Goal: Task Accomplishment & Management: Manage account settings

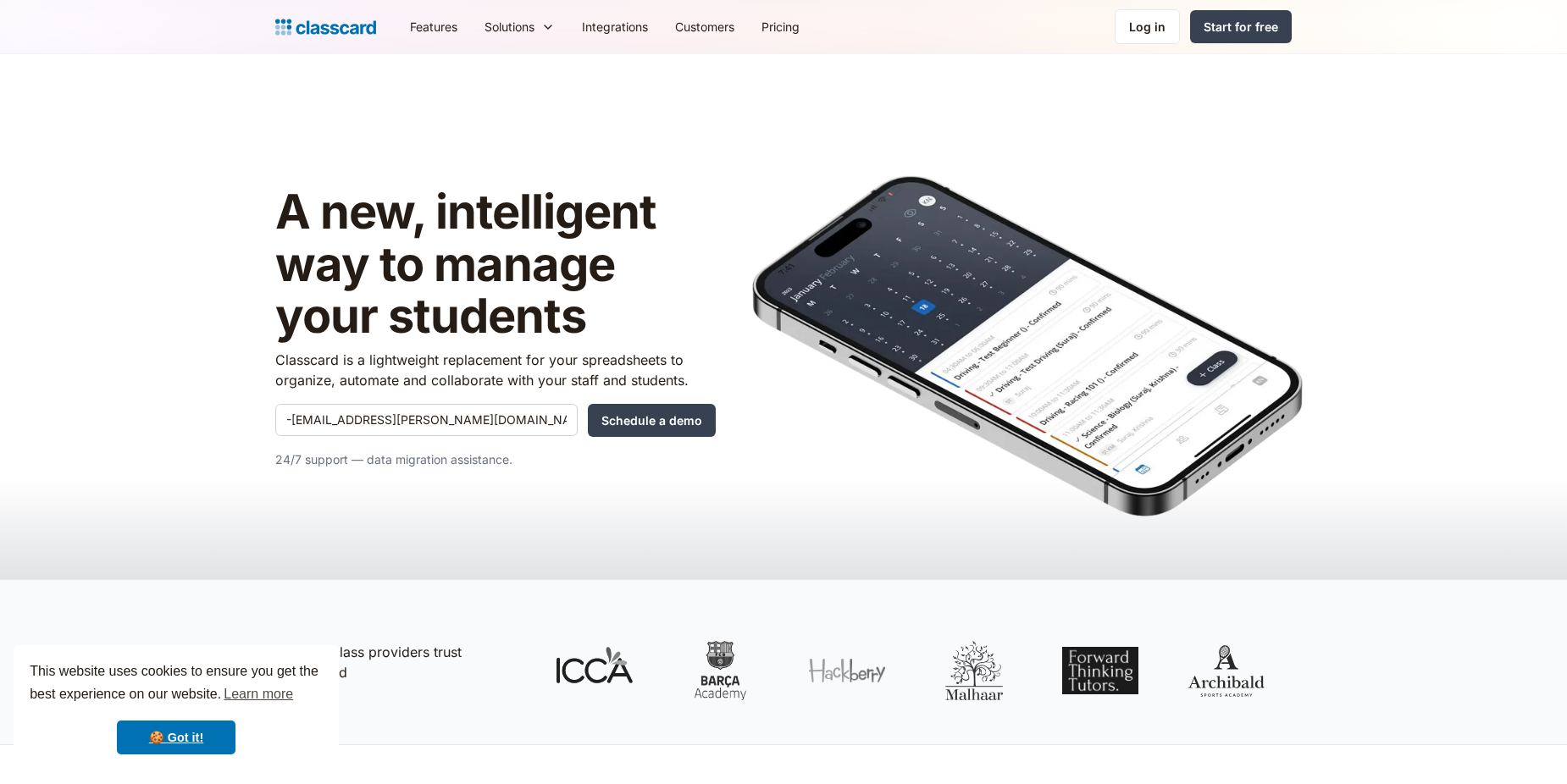
click at [292, 414] on input "-[EMAIL_ADDRESS][PERSON_NAME][DOMAIN_NAME]" at bounding box center [426, 419] width 302 height 33
type input "[EMAIL_ADDRESS][PERSON_NAME][DOMAIN_NAME]"
click at [195, 740] on link "🍪 Got it!" at bounding box center [176, 737] width 119 height 33
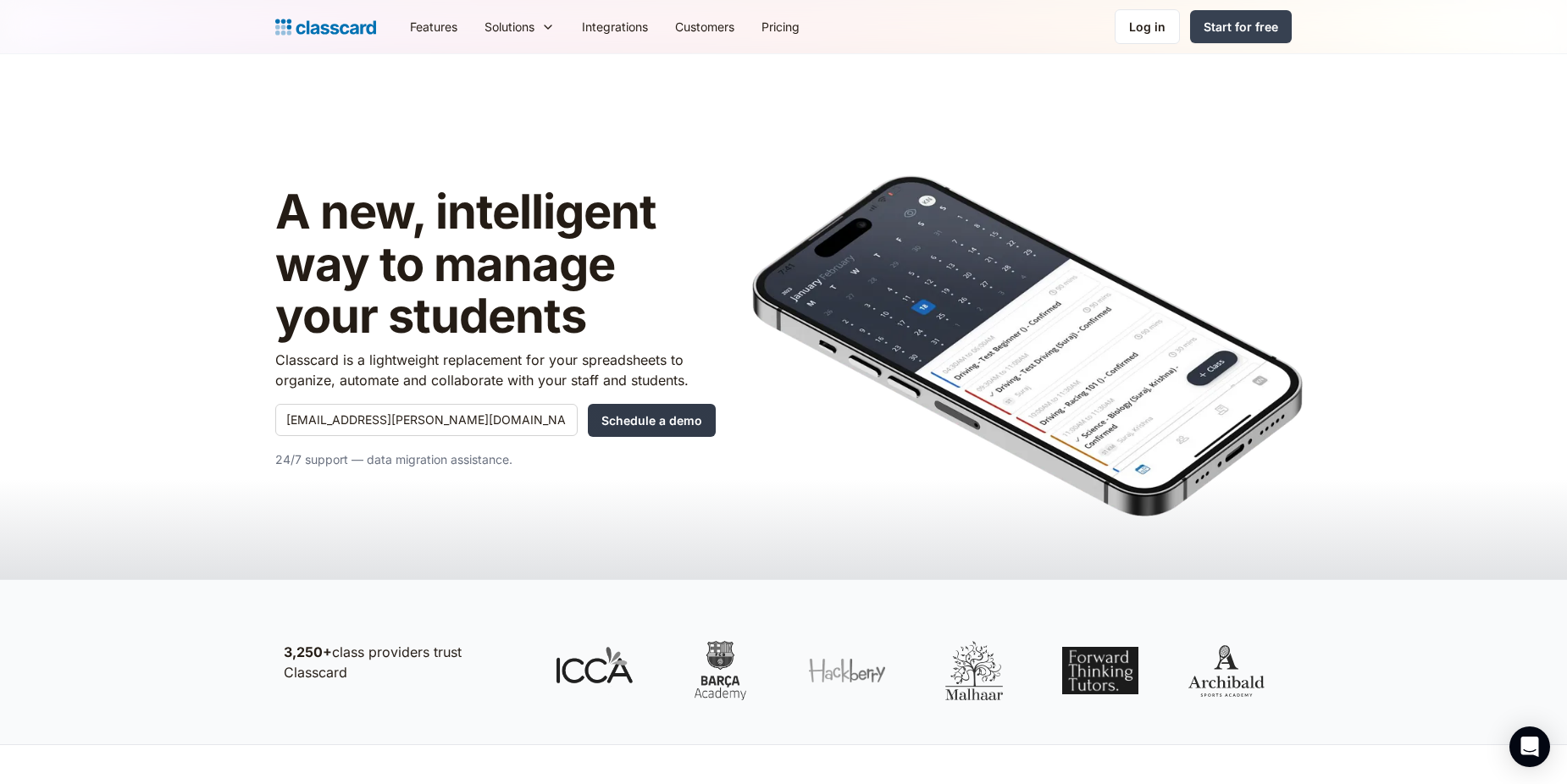
click at [626, 427] on input "Schedule a demo" at bounding box center [651, 419] width 128 height 33
type input "Hang in there..."
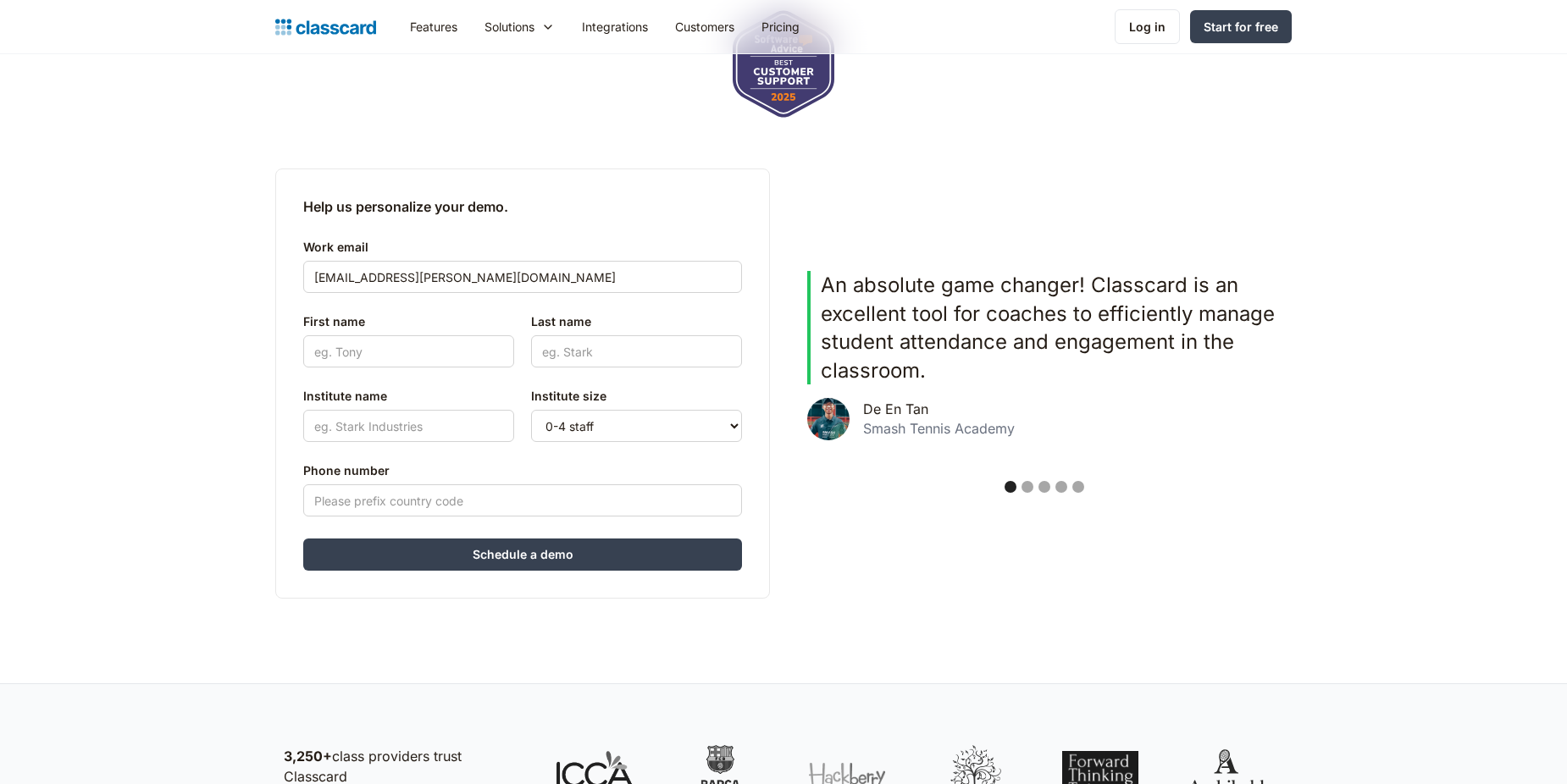
scroll to position [338, 0]
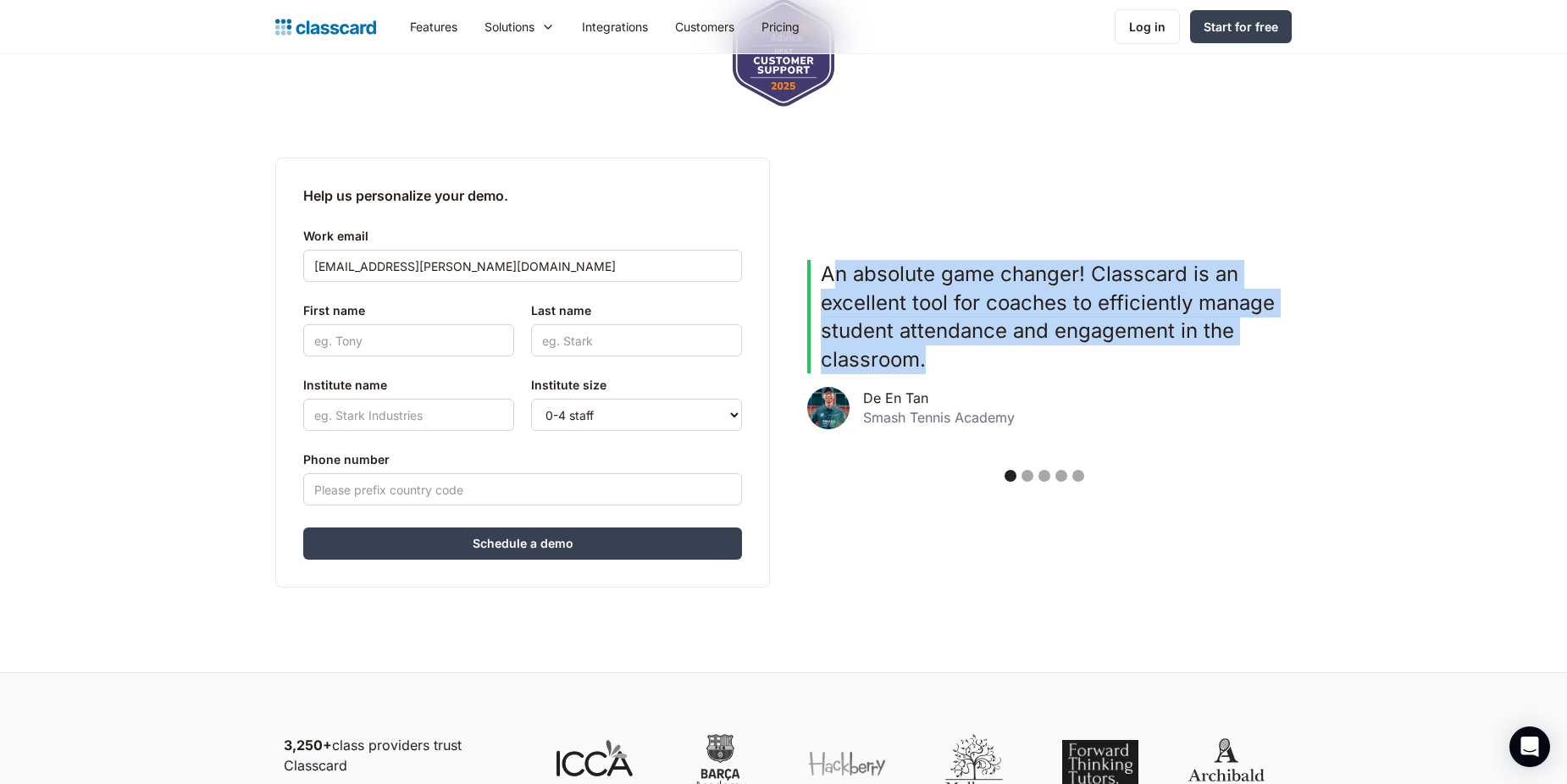
drag, startPoint x: 830, startPoint y: 277, endPoint x: 984, endPoint y: 359, distance: 174.5
click at [984, 359] on p "An absolute game changer! Classcard is an excellent tool for coaches to efficie…" at bounding box center [1051, 316] width 461 height 114
click at [984, 357] on p "An absolute game changer! Classcard is an excellent tool for coaches to efficie…" at bounding box center [1051, 316] width 461 height 114
click at [873, 291] on p "An absolute game changer! Classcard is an excellent tool for coaches to efficie…" at bounding box center [1051, 316] width 461 height 114
drag, startPoint x: 856, startPoint y: 286, endPoint x: 927, endPoint y: 368, distance: 108.5
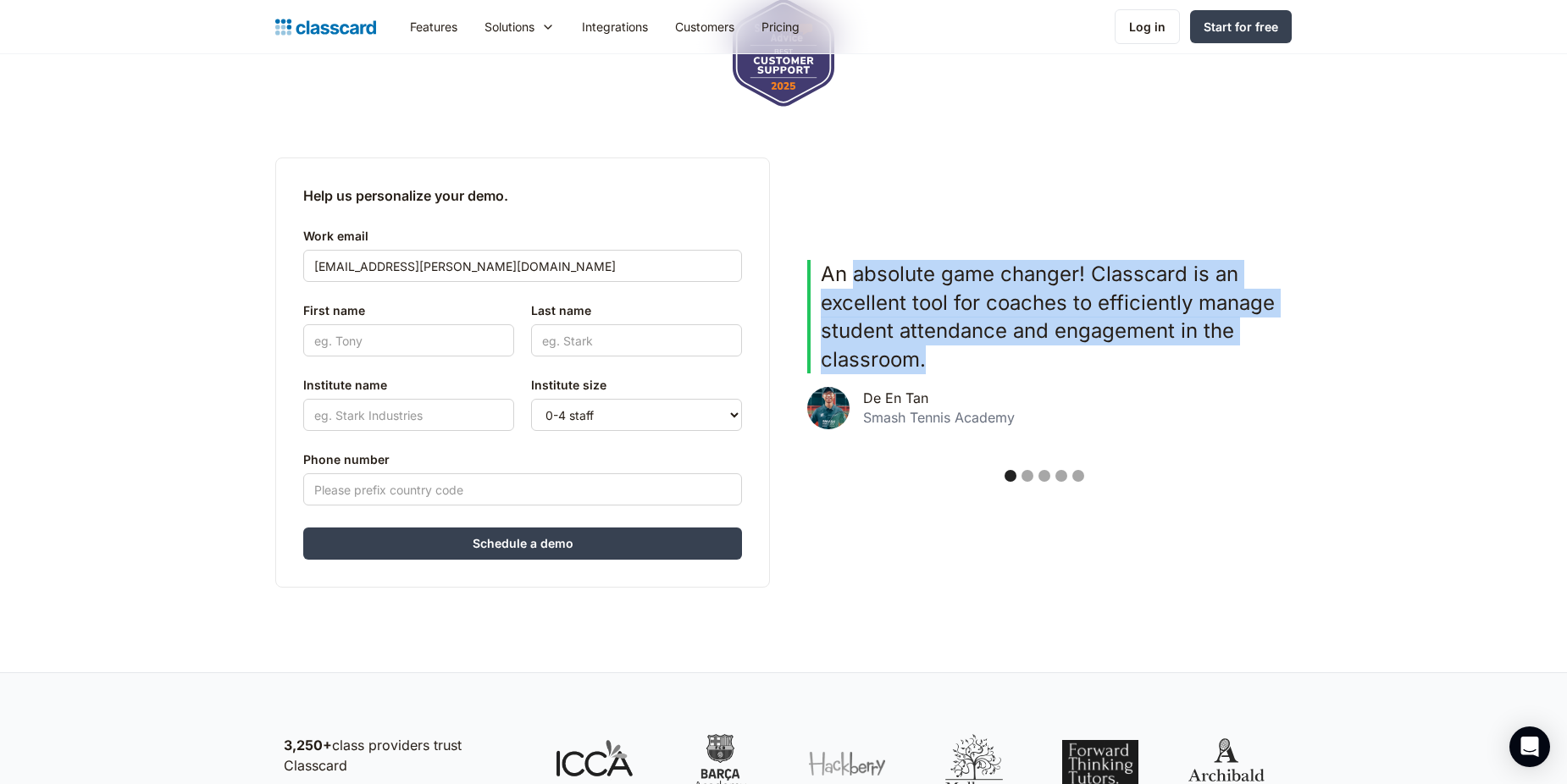
click at [927, 368] on p "An absolute game changer! Classcard is an excellent tool for coaches to efficie…" at bounding box center [1051, 316] width 461 height 114
click at [929, 368] on p "An absolute game changer! Classcard is an excellent tool for coaches to efficie…" at bounding box center [1051, 316] width 461 height 114
drag, startPoint x: 932, startPoint y: 367, endPoint x: 815, endPoint y: 279, distance: 146.4
click at [815, 279] on div "An absolute game changer! Classcard is an excellent tool for coaches to efficie…" at bounding box center [1044, 316] width 474 height 114
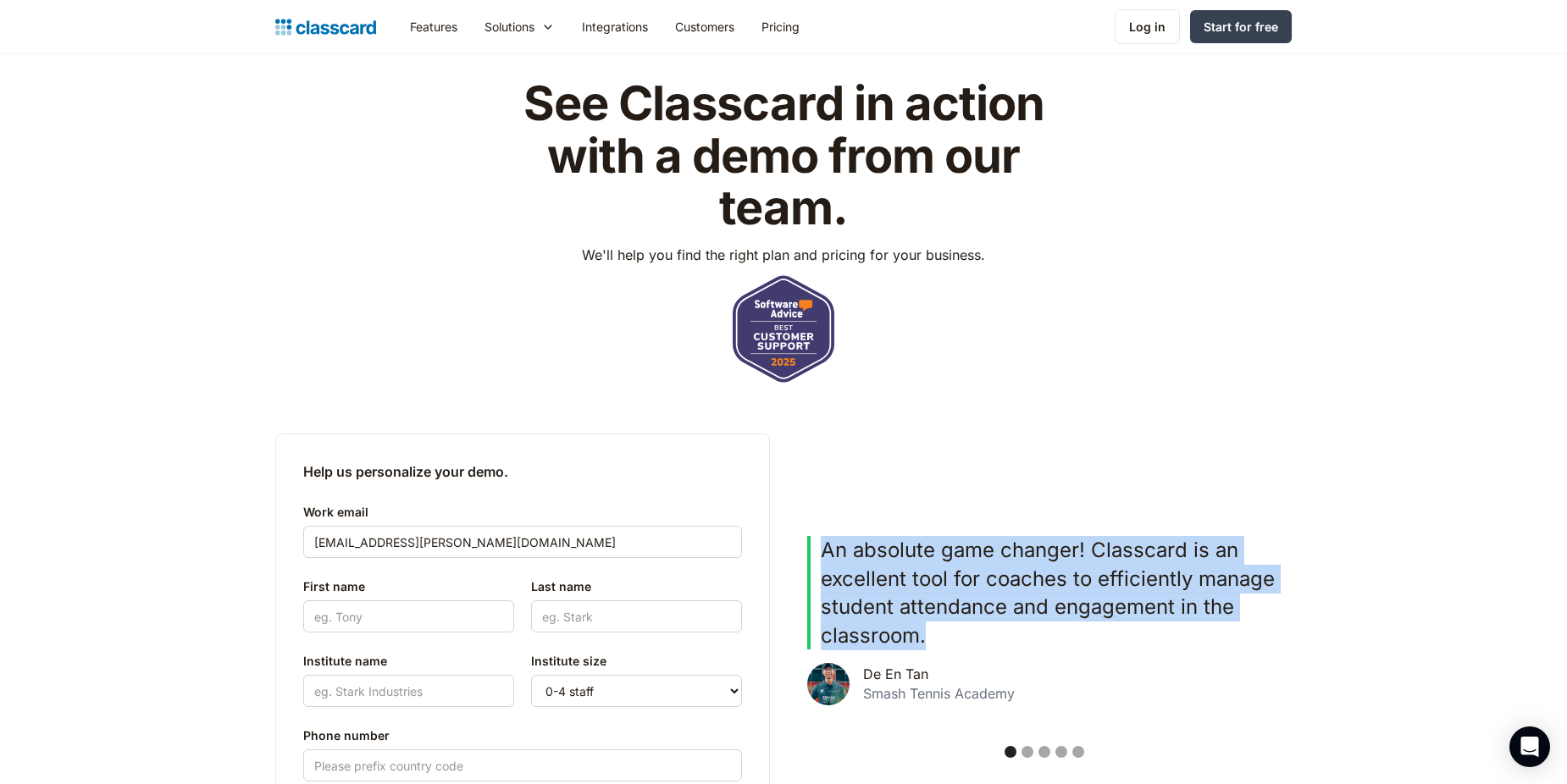
scroll to position [0, 0]
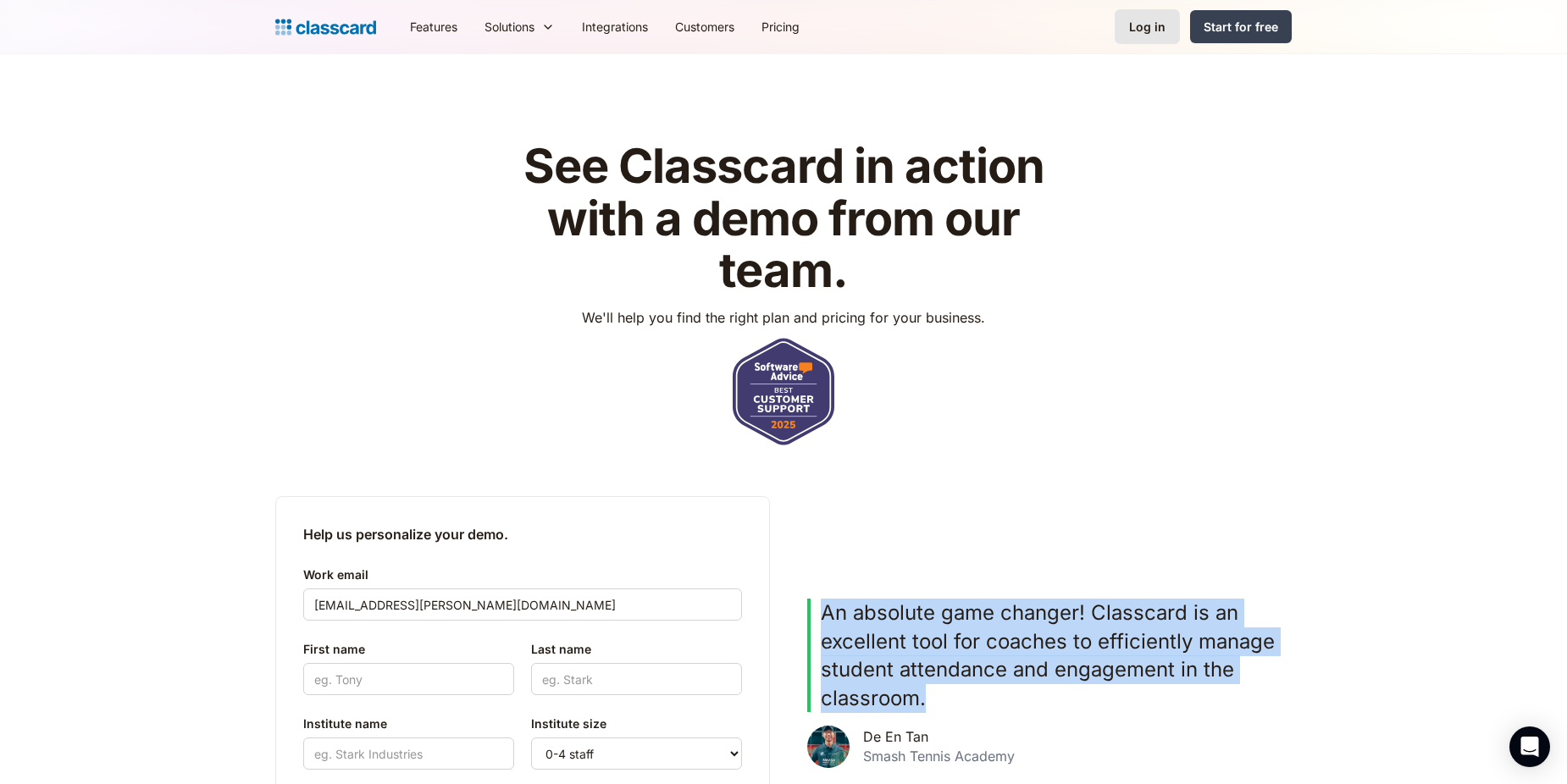
click at [1154, 31] on div "Log in" at bounding box center [1147, 26] width 36 height 18
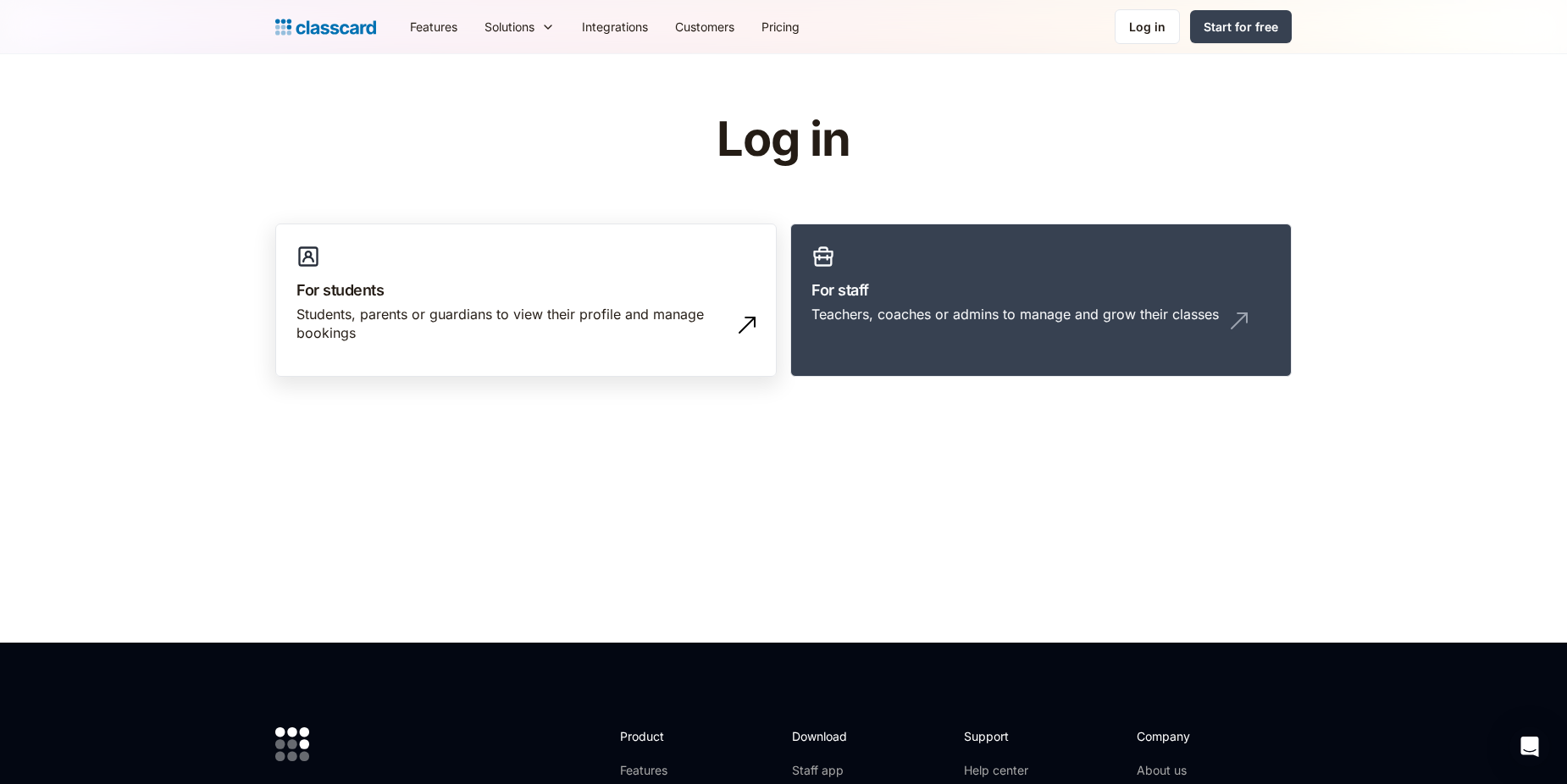
click at [471, 313] on div "Students, parents or guardians to view their profile and manage bookings" at bounding box center [509, 323] width 425 height 38
